Goal: Task Accomplishment & Management: Use online tool/utility

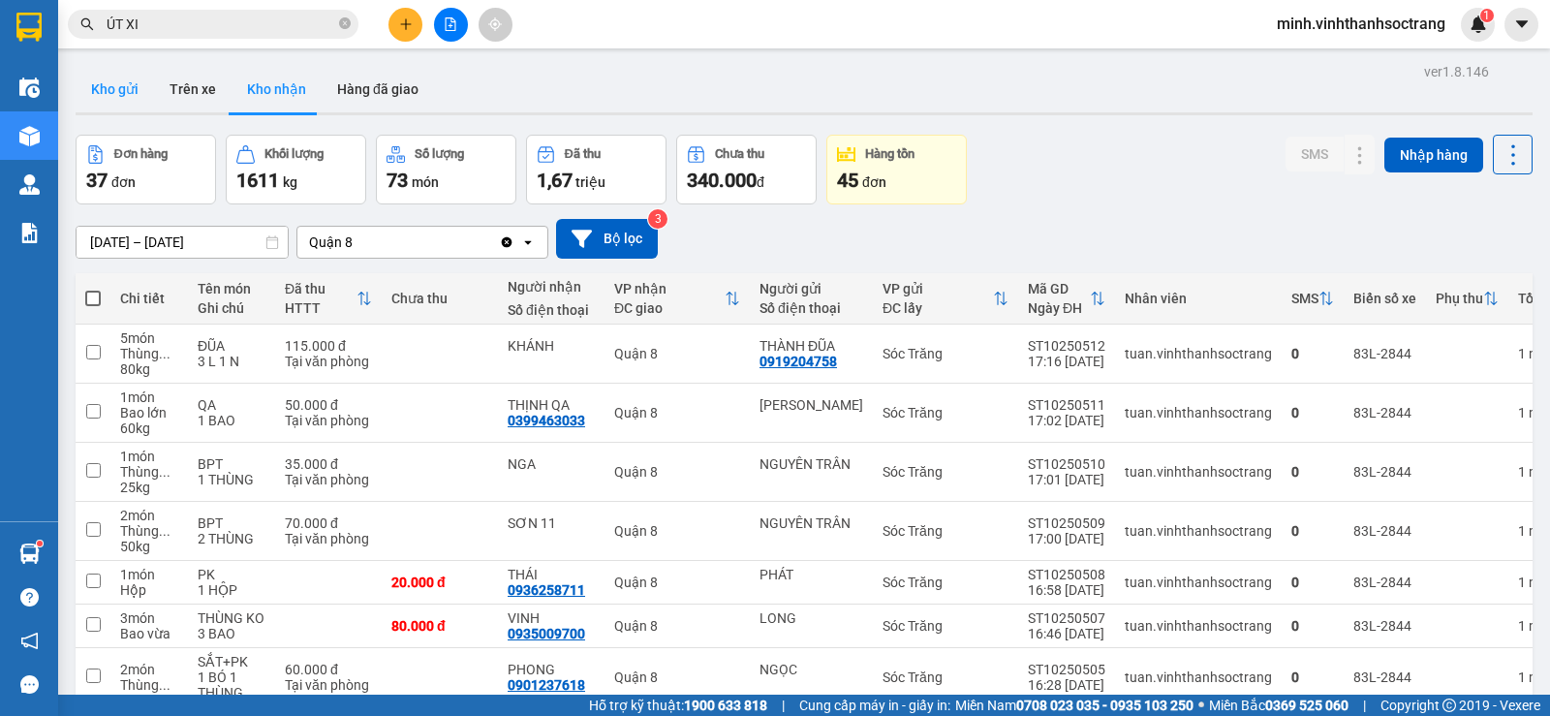
click at [101, 85] on button "Kho gửi" at bounding box center [115, 89] width 78 height 46
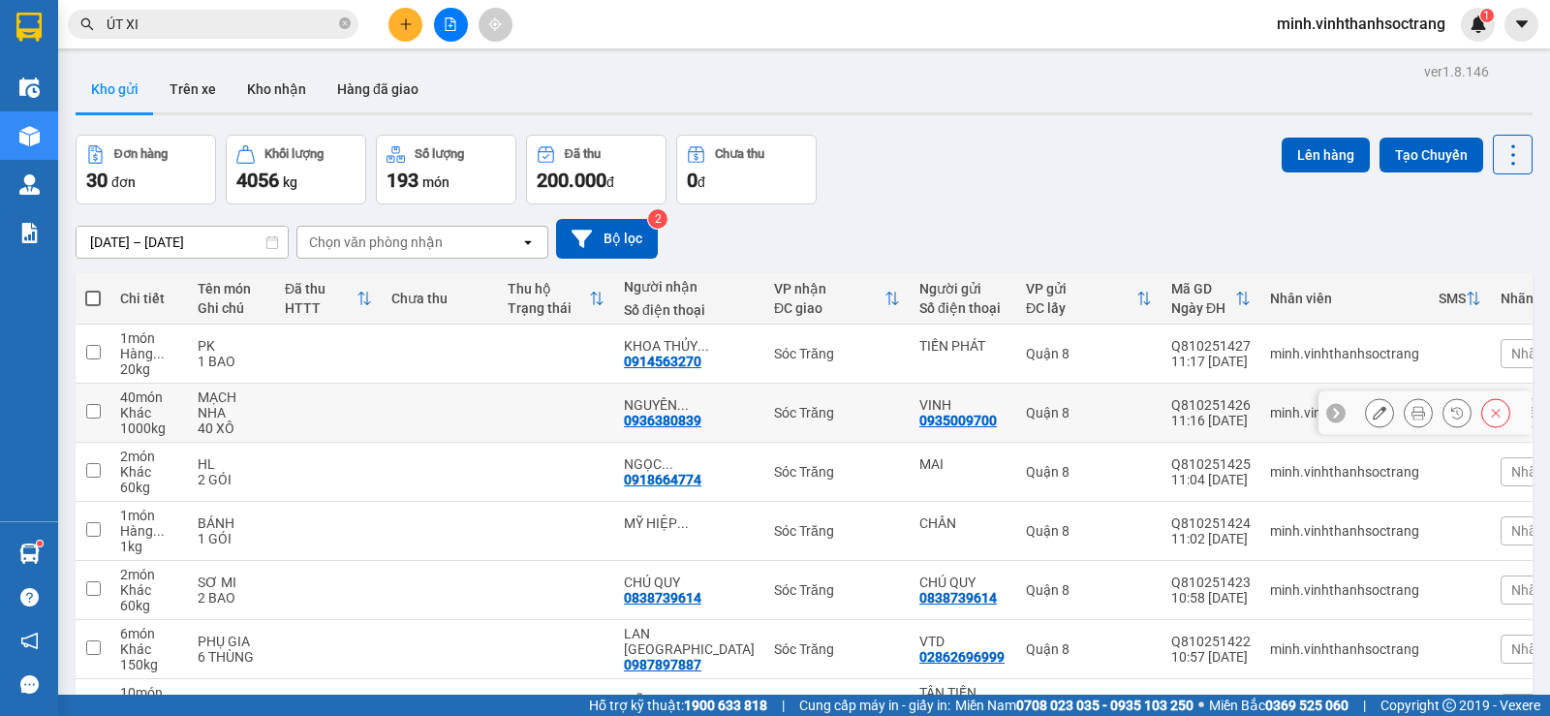
click at [1373, 410] on icon at bounding box center [1380, 413] width 14 height 14
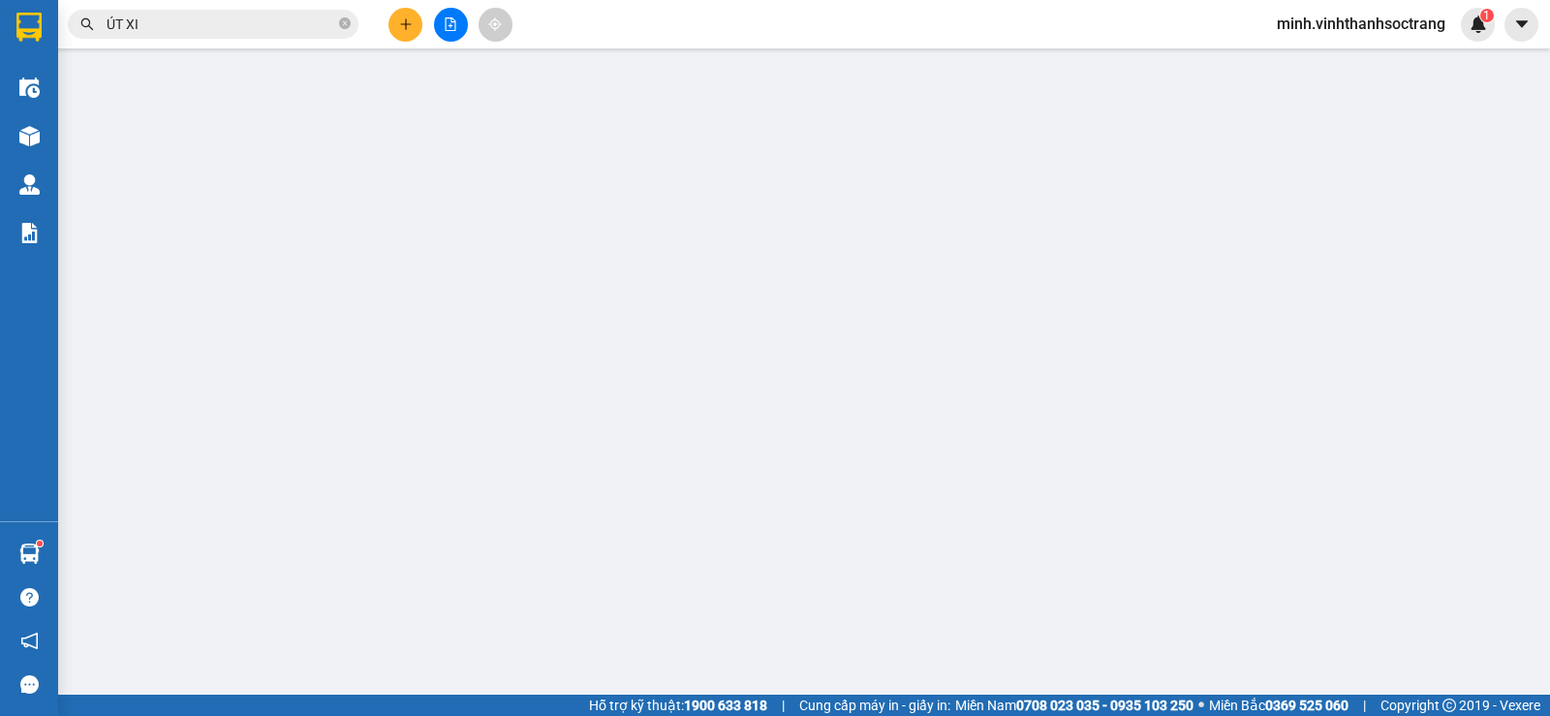
type input "0935009700"
type input "VINH"
type input "0936380839"
type input "NGUYÊN PHÁT"
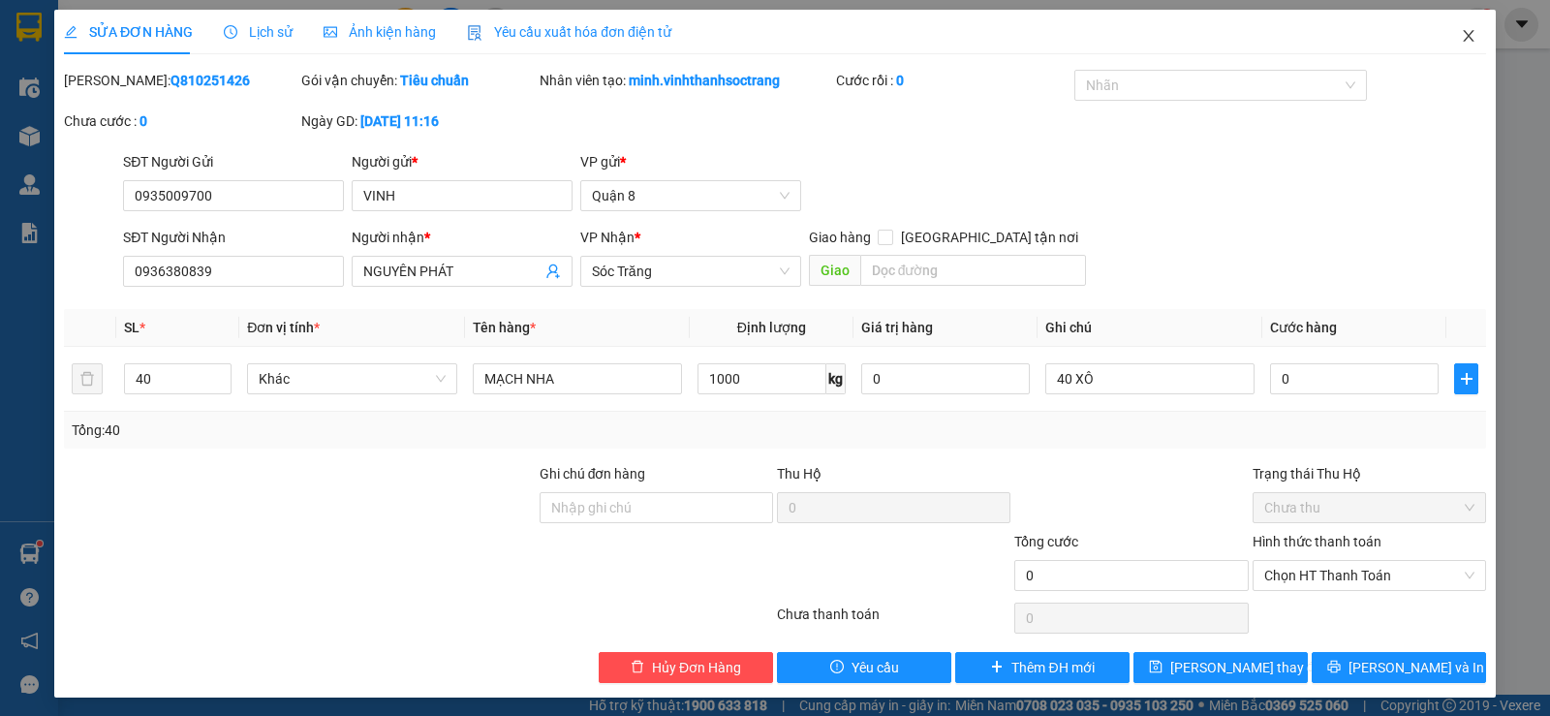
click at [1463, 34] on icon "close" at bounding box center [1468, 36] width 11 height 12
